Goal: Navigation & Orientation: Go to known website

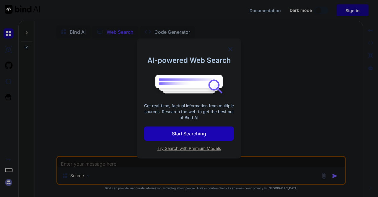
scroll to position [2, 0]
click at [210, 133] on button "Start Searching" at bounding box center [189, 133] width 90 height 14
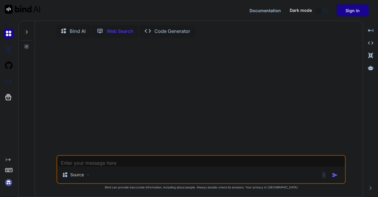
click at [303, 7] on div "Documentation Dark mode Sign in Created with Pixso." at bounding box center [312, 10] width 124 height 12
click at [303, 10] on span "Dark mode" at bounding box center [301, 10] width 22 height 6
click at [326, 10] on button at bounding box center [321, 10] width 14 height 7
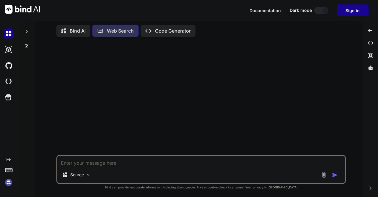
click at [319, 11] on button at bounding box center [321, 10] width 14 height 7
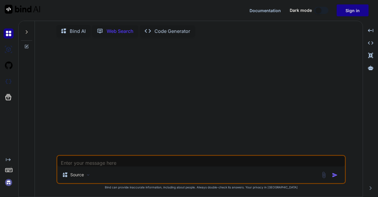
click at [319, 11] on div at bounding box center [319, 10] width 6 height 6
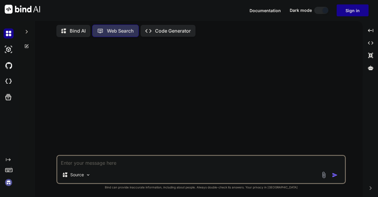
click at [324, 16] on div "Documentation Dark mode Sign in Created with Pixso." at bounding box center [312, 10] width 124 height 12
click at [319, 11] on button at bounding box center [321, 10] width 14 height 7
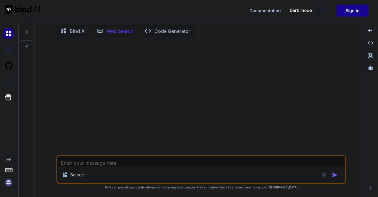
click at [319, 11] on div at bounding box center [319, 10] width 6 height 6
type textarea "x"
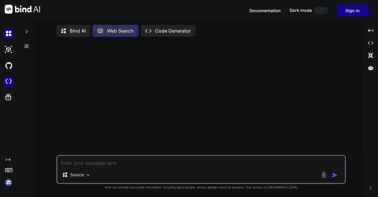
click at [9, 84] on img at bounding box center [9, 81] width 10 height 10
click at [6, 101] on div at bounding box center [8, 96] width 9 height 9
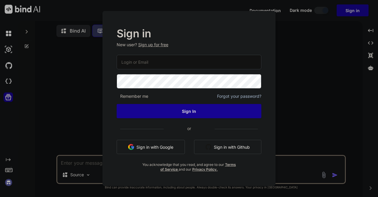
click at [6, 101] on div "Sign in New user? Sign up for free Remember me Forgot your password? Sign In or…" at bounding box center [189, 98] width 378 height 197
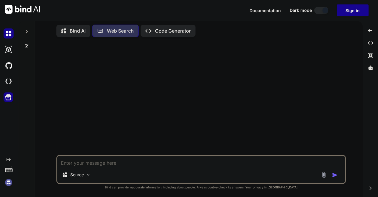
click at [11, 33] on img at bounding box center [9, 33] width 10 height 10
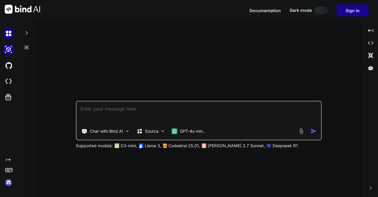
click at [9, 49] on img at bounding box center [9, 49] width 10 height 10
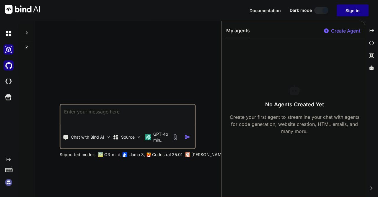
click at [7, 61] on img at bounding box center [9, 65] width 10 height 10
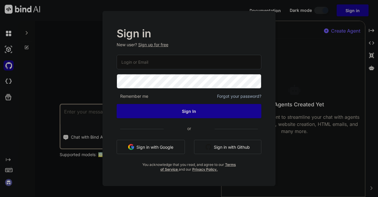
click at [51, 46] on div "Sign in New user? Sign up for free Remember me Forgot your password? Sign In or…" at bounding box center [189, 98] width 378 height 197
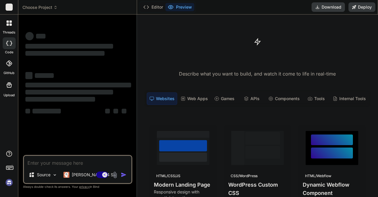
type textarea "x"
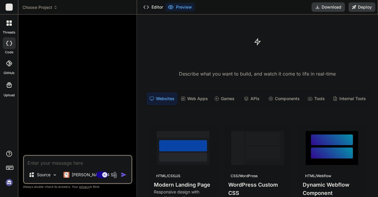
click at [160, 5] on button "Editor" at bounding box center [153, 7] width 25 height 8
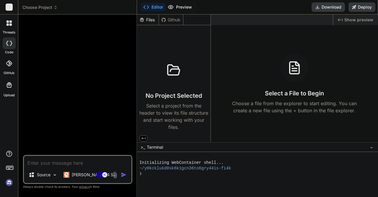
click at [169, 6] on icon at bounding box center [170, 7] width 5 height 4
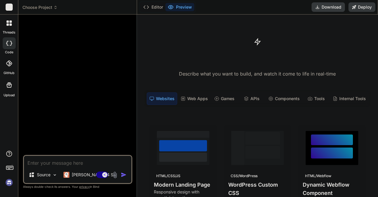
click at [134, 5] on div "Choose Project Created with Pixso." at bounding box center [77, 7] width 119 height 6
click at [146, 7] on icon at bounding box center [146, 7] width 6 height 6
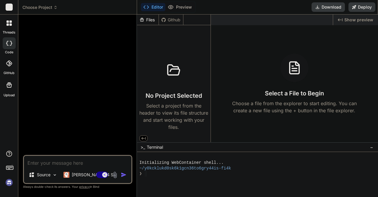
click at [254, 174] on div "❯" at bounding box center [254, 174] width 231 height 6
click at [189, 8] on button "Preview" at bounding box center [179, 7] width 29 height 8
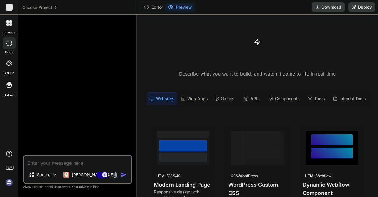
click at [13, 56] on div "GitHub" at bounding box center [9, 64] width 18 height 21
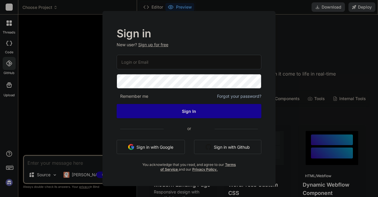
click at [22, 60] on div "Sign in New user? Sign up for free Remember me Forgot your password? Sign In or…" at bounding box center [189, 98] width 378 height 197
